Goal: Information Seeking & Learning: Understand process/instructions

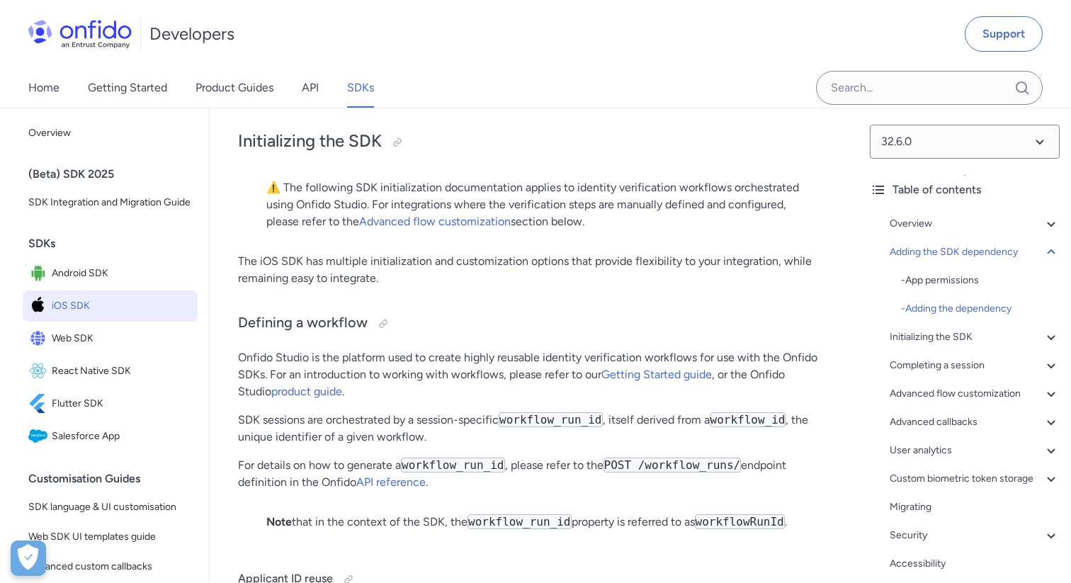
scroll to position [3258, 0]
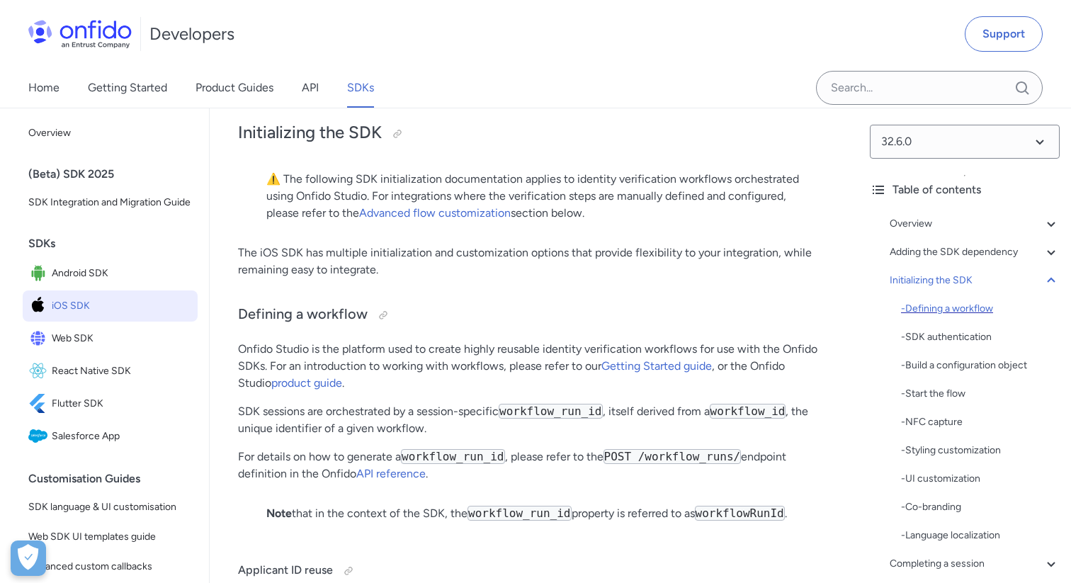
click at [944, 310] on div "- Defining a workflow" at bounding box center [980, 308] width 159 height 17
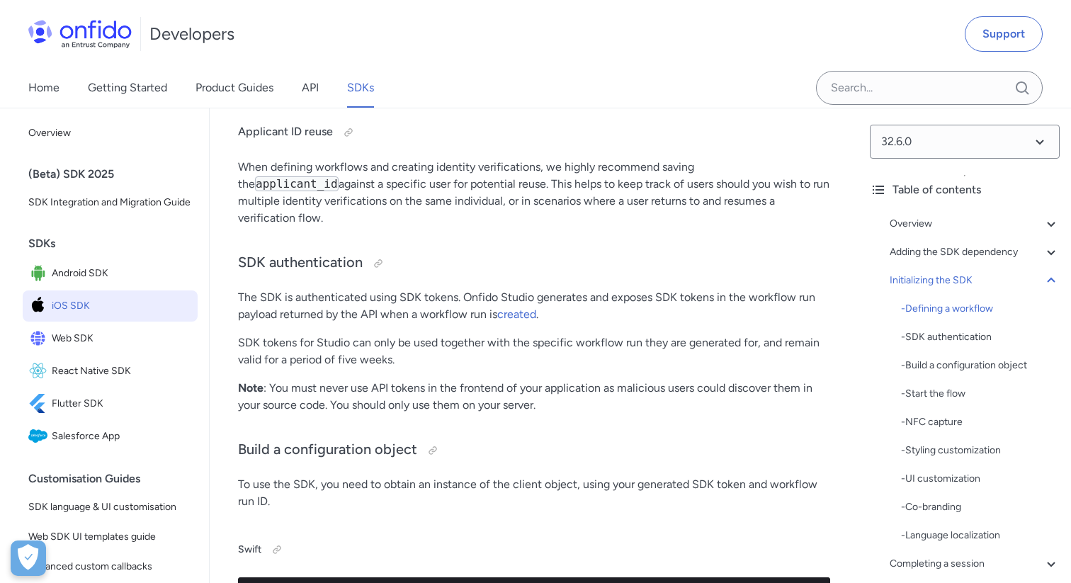
scroll to position [3709, 0]
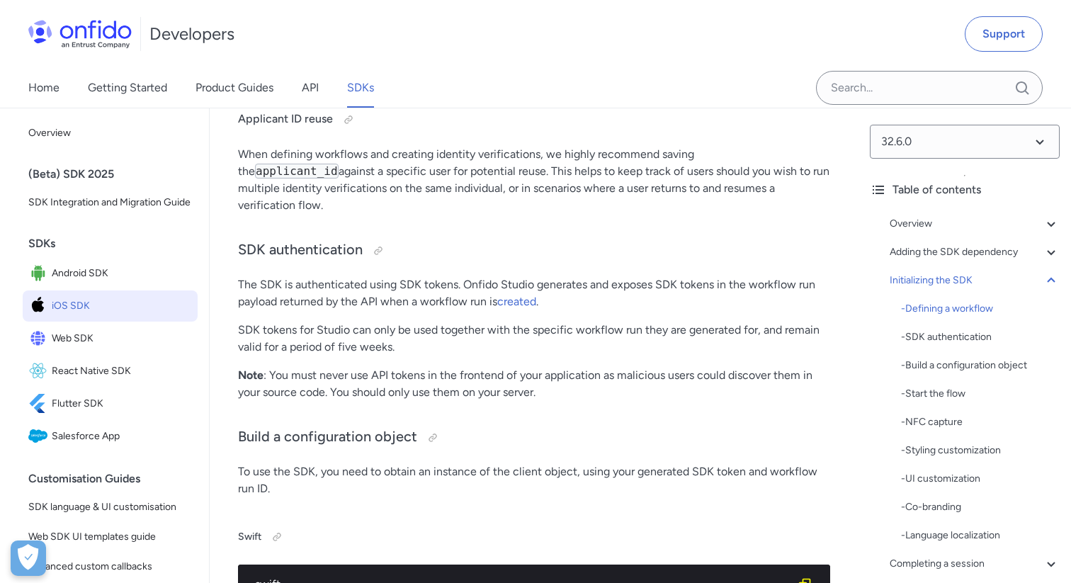
click at [528, 375] on p "Note : You must never use API tokens in the frontend of your application as mal…" at bounding box center [534, 384] width 592 height 34
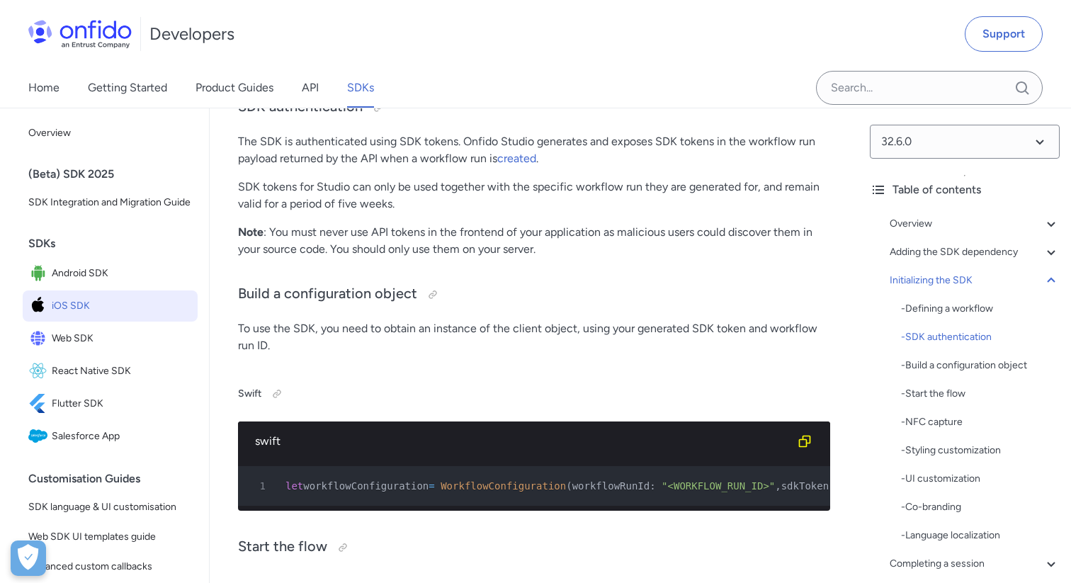
scroll to position [3865, 0]
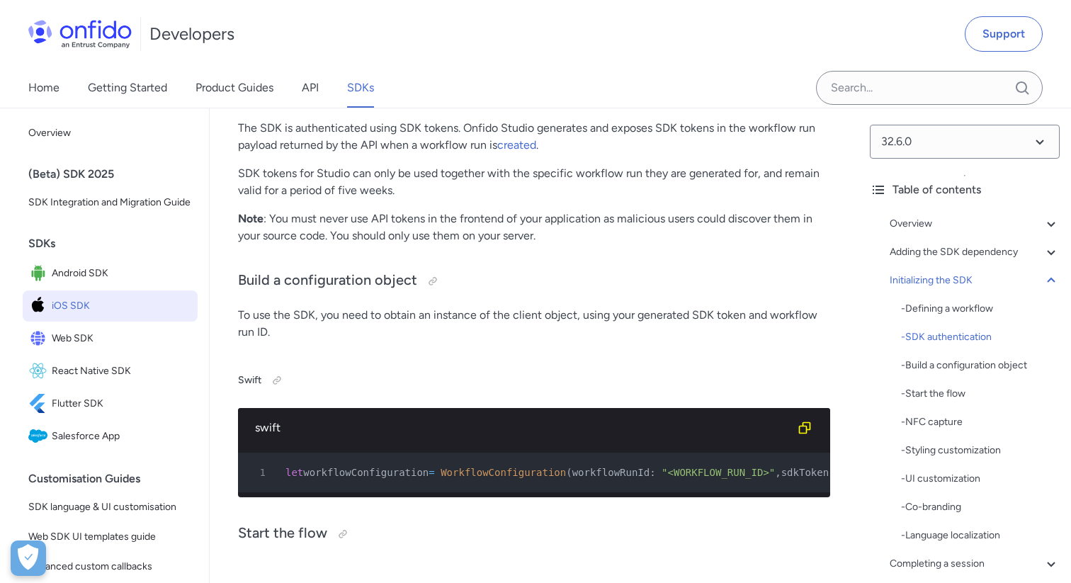
click at [367, 210] on p "Note : You must never use API tokens in the frontend of your application as mal…" at bounding box center [534, 227] width 592 height 34
drag, startPoint x: 368, startPoint y: 200, endPoint x: 405, endPoint y: 200, distance: 36.8
click at [405, 210] on p "Note : You must never use API tokens in the frontend of your application as mal…" at bounding box center [534, 227] width 592 height 34
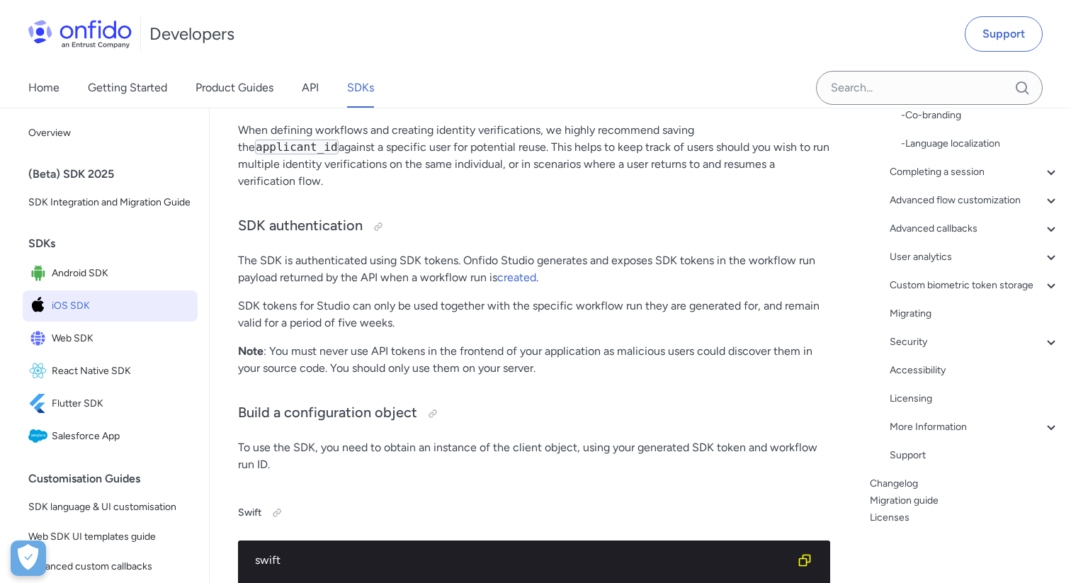
scroll to position [3751, 0]
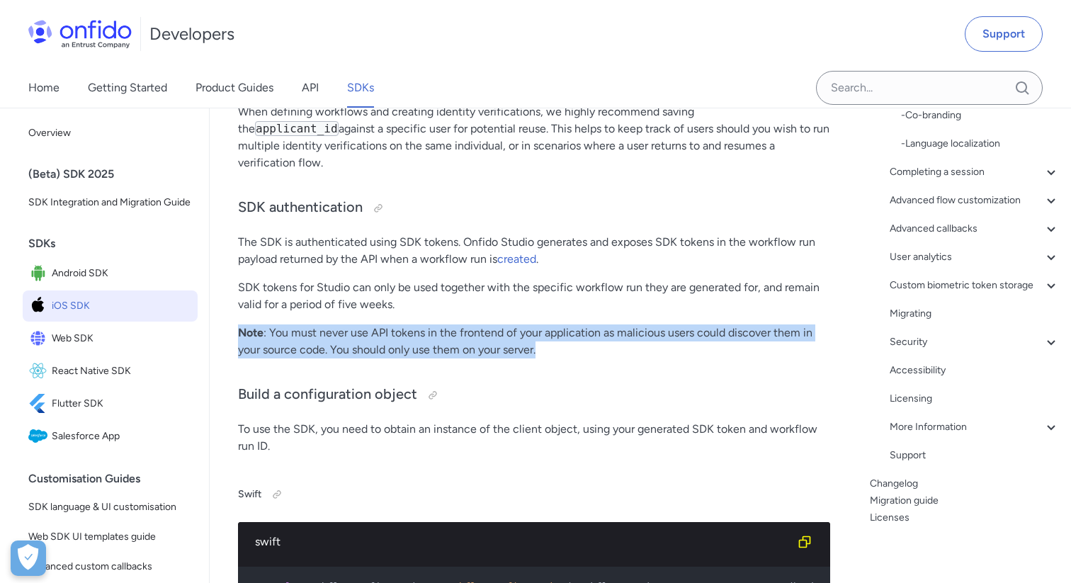
drag, startPoint x: 239, startPoint y: 316, endPoint x: 570, endPoint y: 329, distance: 331.7
click at [570, 329] on p "Note : You must never use API tokens in the frontend of your application as mal…" at bounding box center [534, 341] width 592 height 34
copy p "Note : You must never use API tokens in the frontend of your application as mal…"
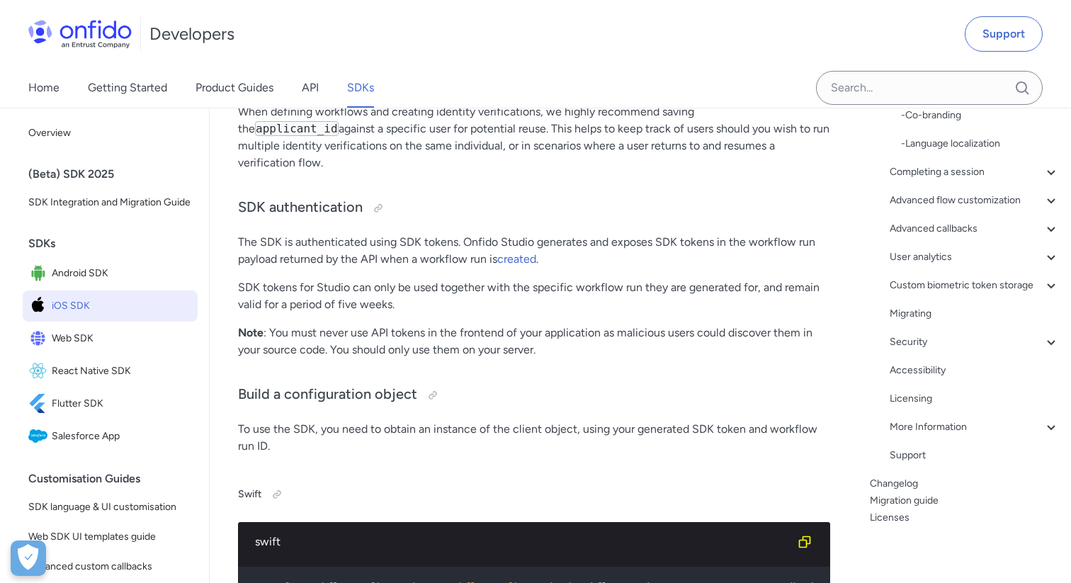
click at [545, 283] on p "SDK tokens for Studio can only be used together with the specific workflow run …" at bounding box center [534, 296] width 592 height 34
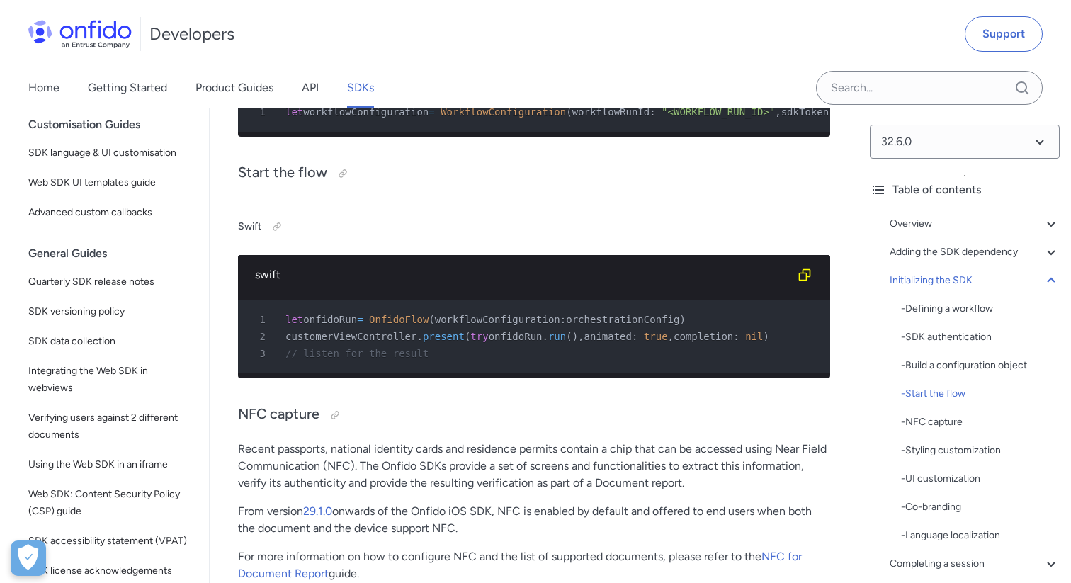
scroll to position [4217, 0]
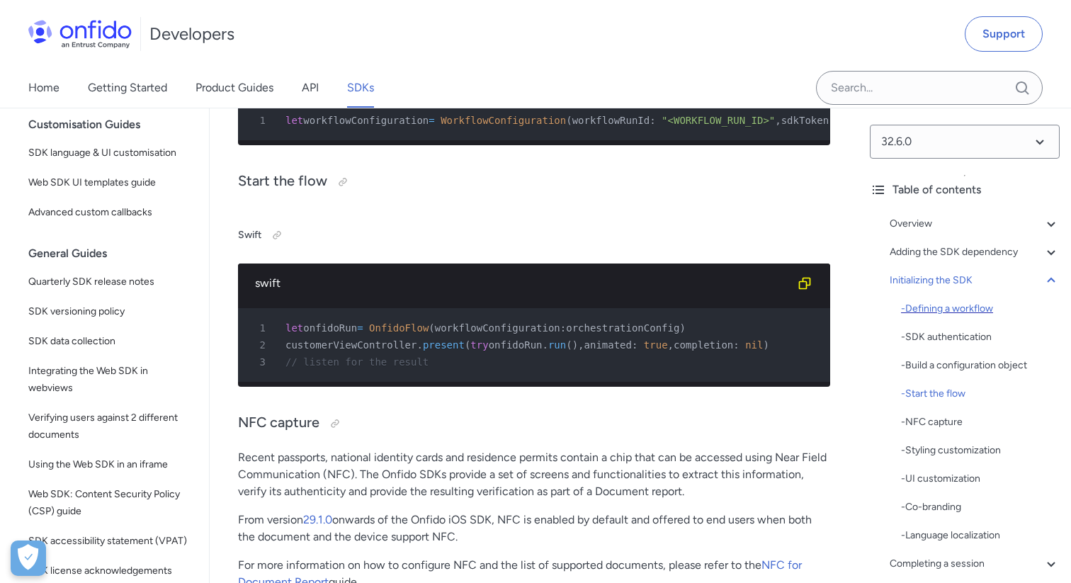
click at [932, 310] on div "- Defining a workflow" at bounding box center [980, 308] width 159 height 17
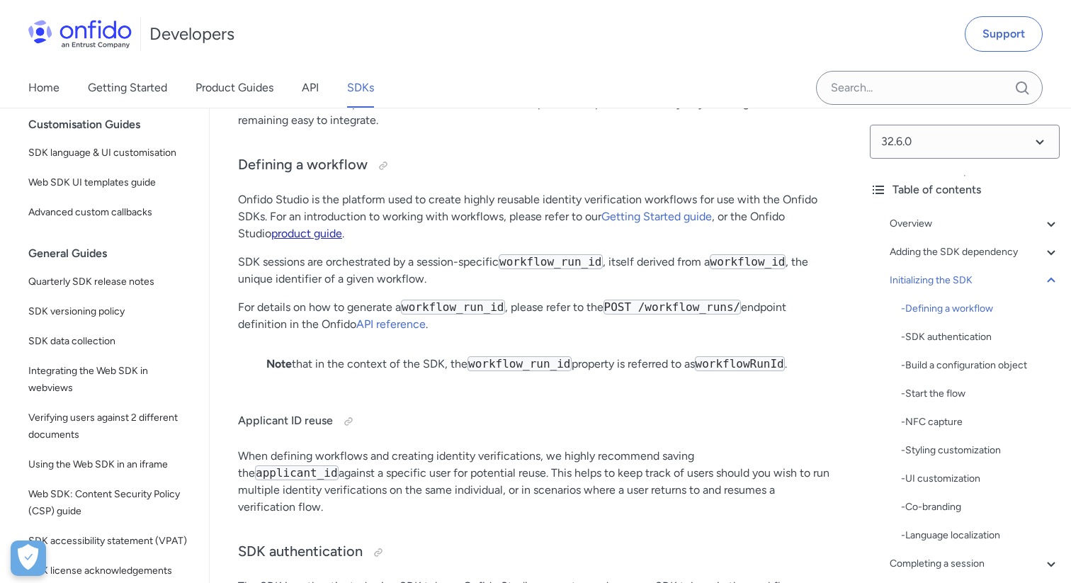
click at [271, 233] on link "product guide" at bounding box center [306, 233] width 71 height 13
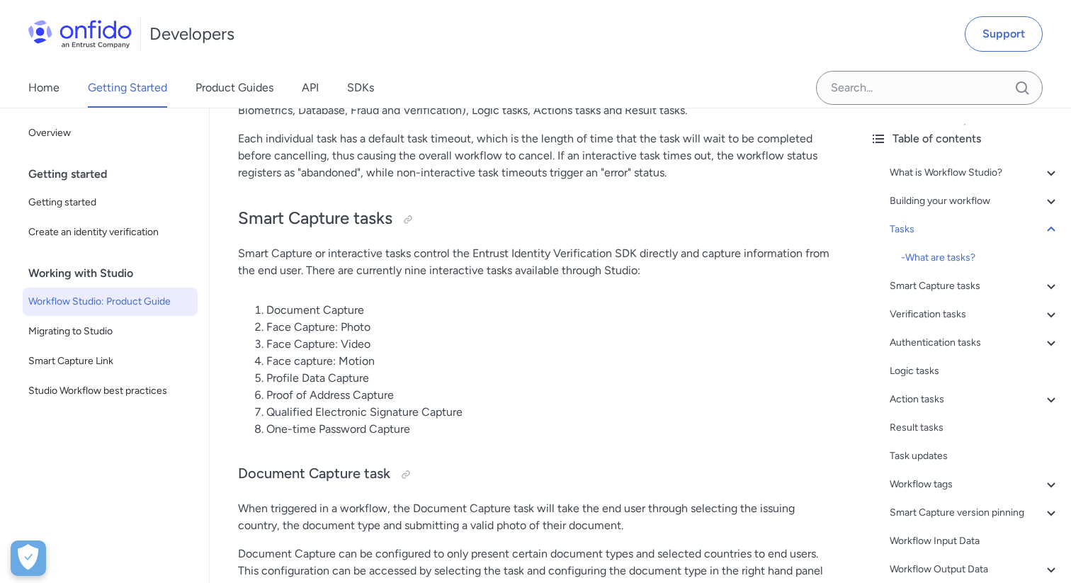
scroll to position [4215, 0]
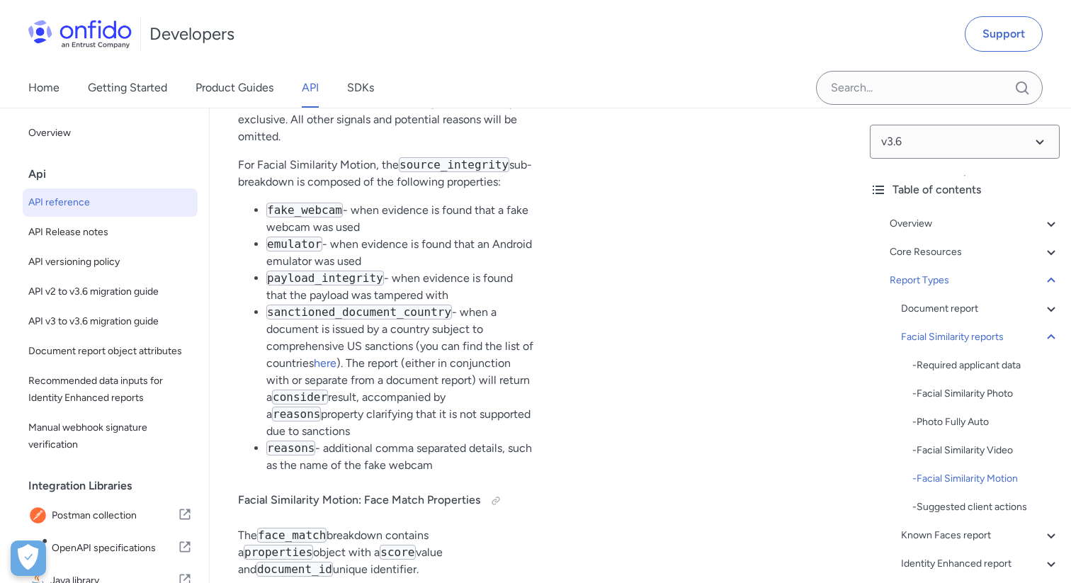
scroll to position [86782, 0]
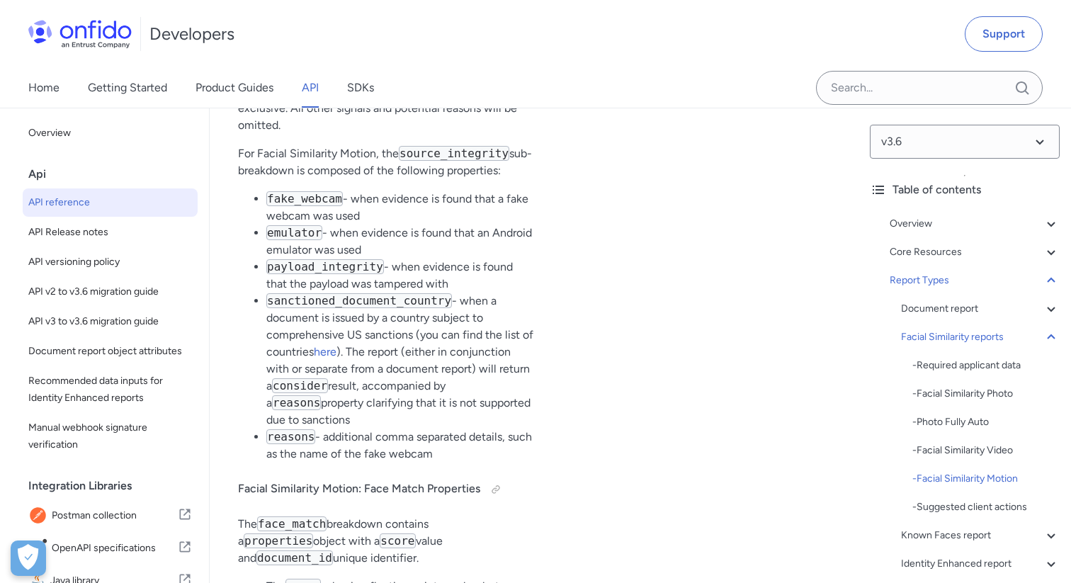
scroll to position [86781, 0]
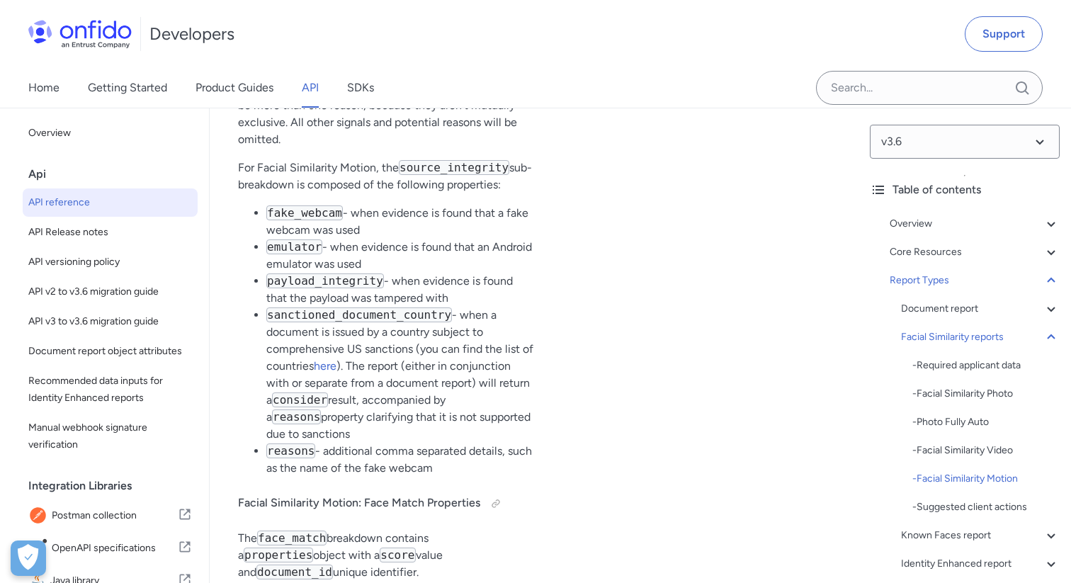
drag, startPoint x: 605, startPoint y: 246, endPoint x: 734, endPoint y: 246, distance: 128.9
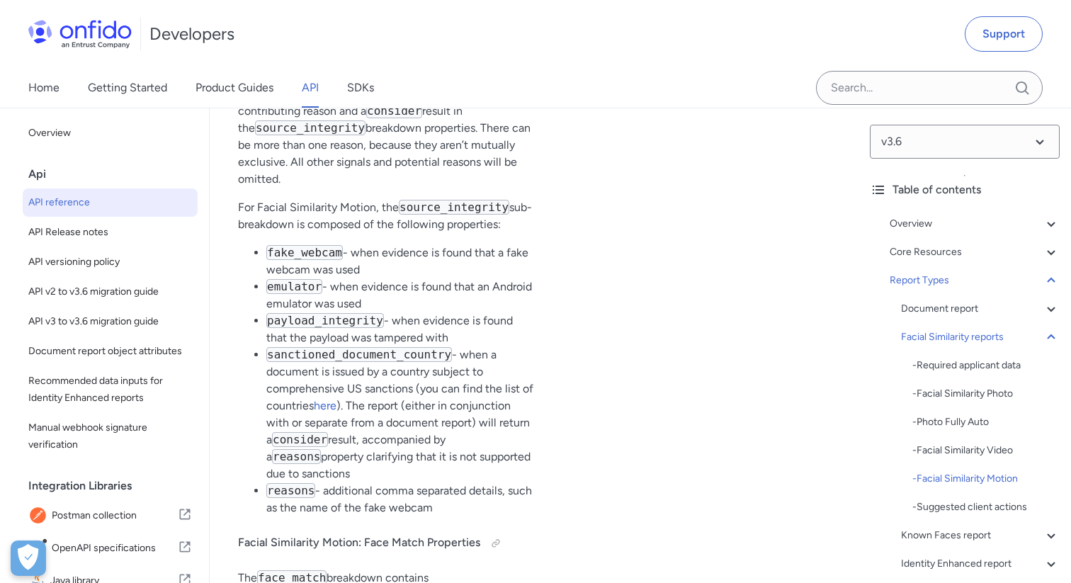
scroll to position [86740, 0]
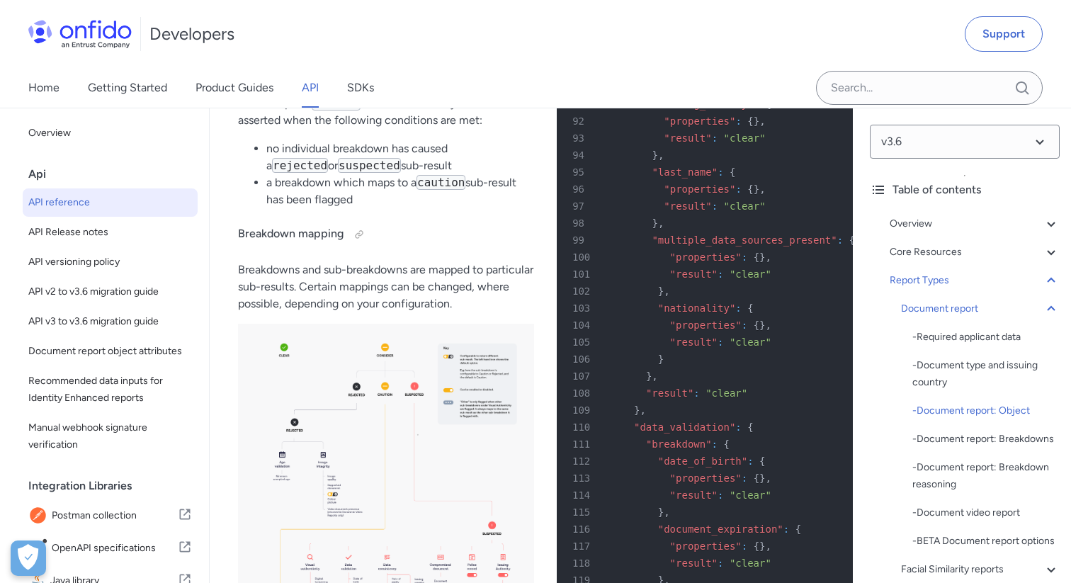
scroll to position [59962, 0]
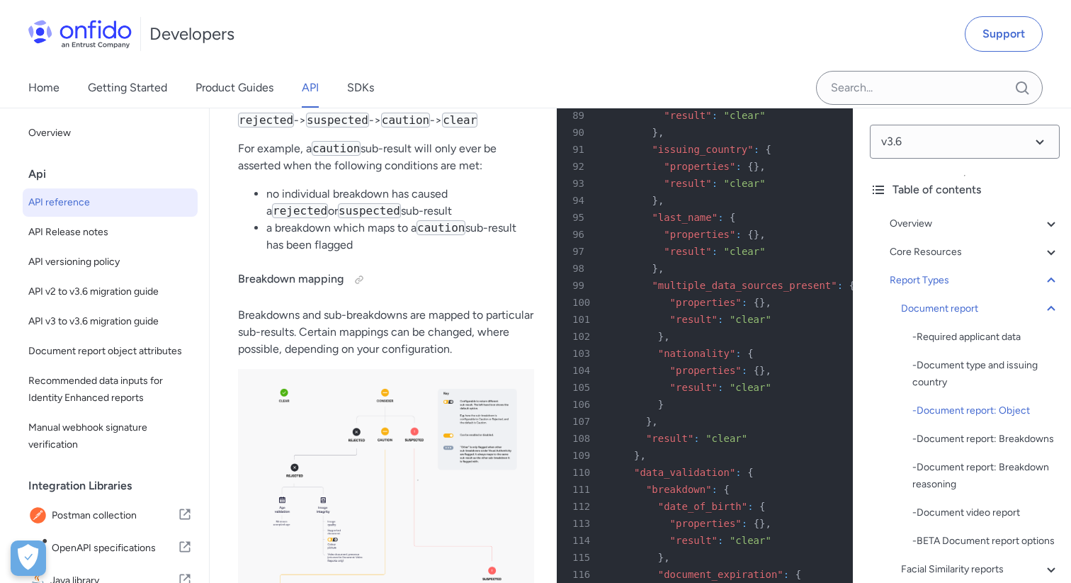
drag, startPoint x: 636, startPoint y: 211, endPoint x: 704, endPoint y: 209, distance: 68.0
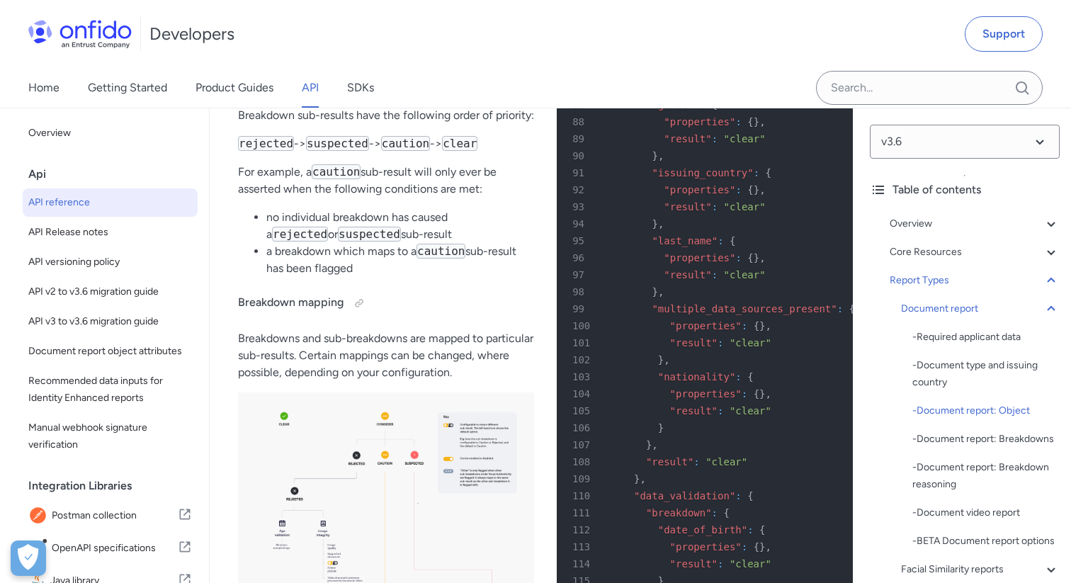
scroll to position [59924, 0]
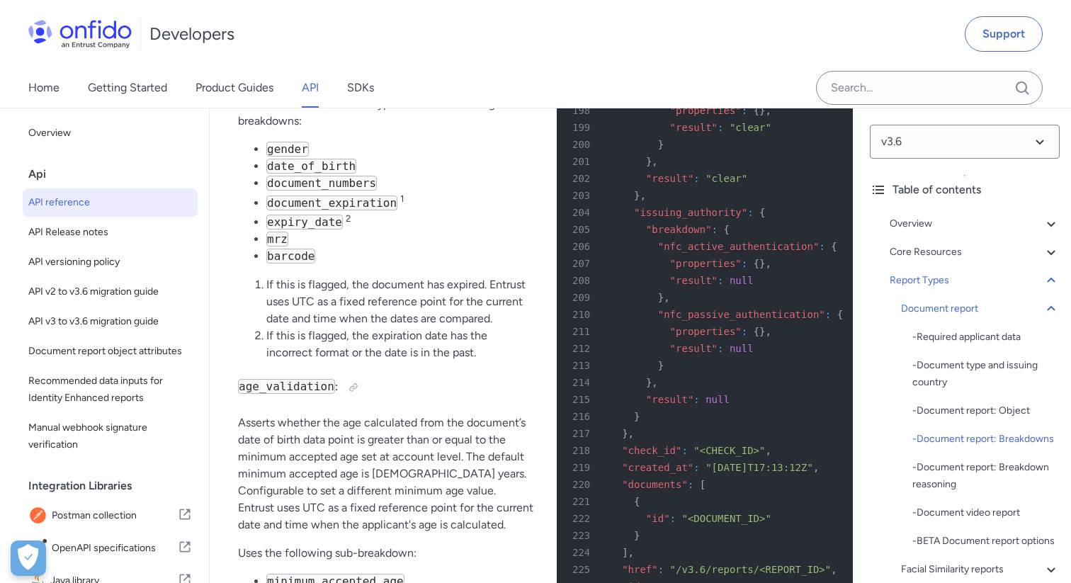
scroll to position [61815, 0]
